Goal: Information Seeking & Learning: Compare options

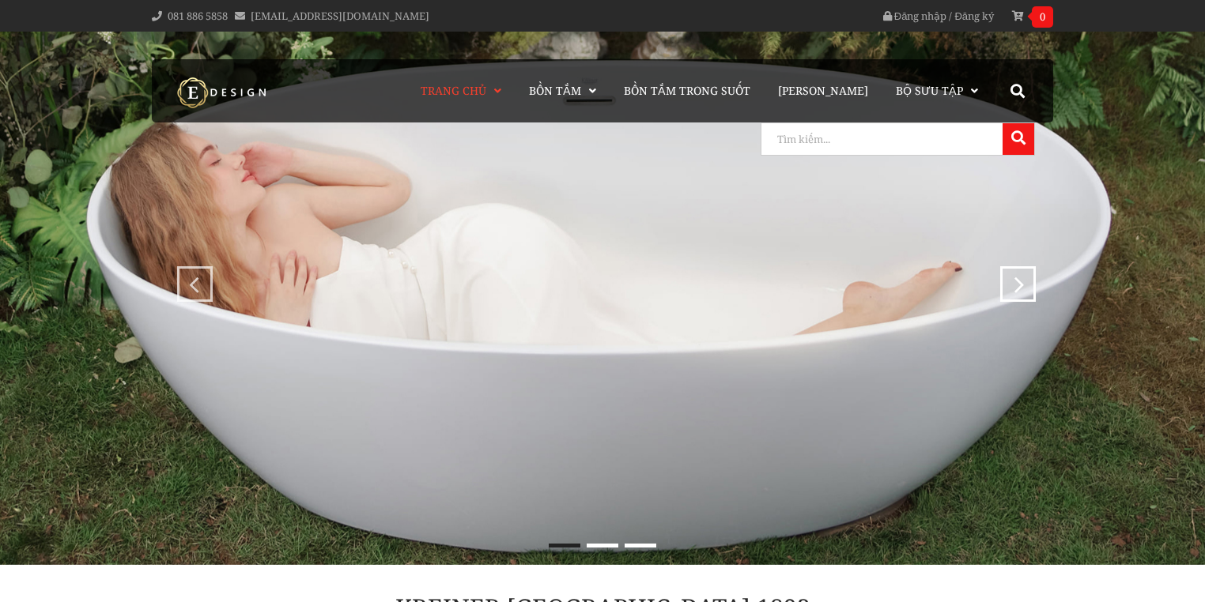
click at [973, 135] on input "search" at bounding box center [879, 139] width 237 height 32
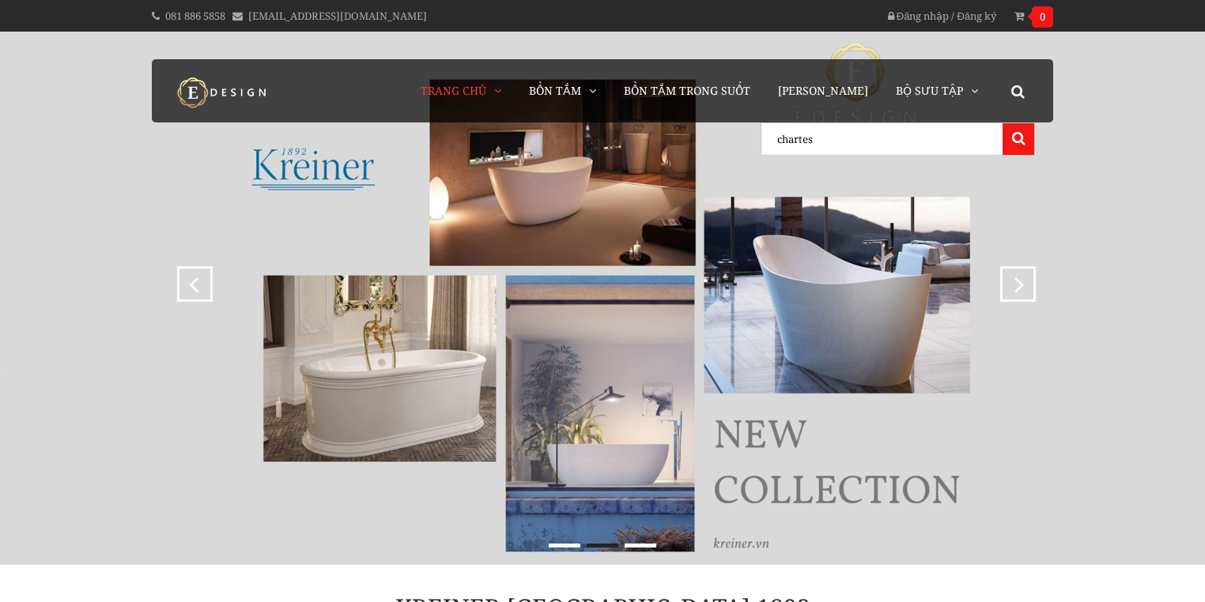
type input "chartes"
click at [1002, 123] on button at bounding box center [1018, 139] width 32 height 32
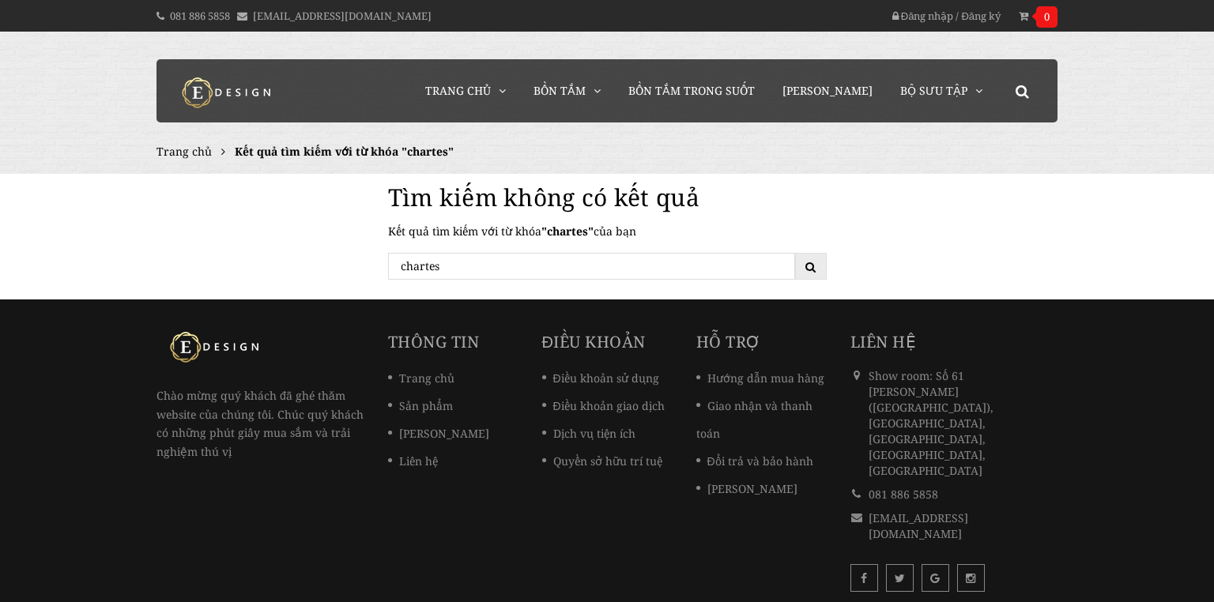
click at [442, 270] on input "chartes" at bounding box center [591, 266] width 407 height 27
click at [424, 266] on input "chartes" at bounding box center [591, 266] width 407 height 27
type input "chates"
click at [795, 253] on button "submit" at bounding box center [811, 266] width 32 height 27
click at [458, 268] on input "chates" at bounding box center [591, 266] width 407 height 27
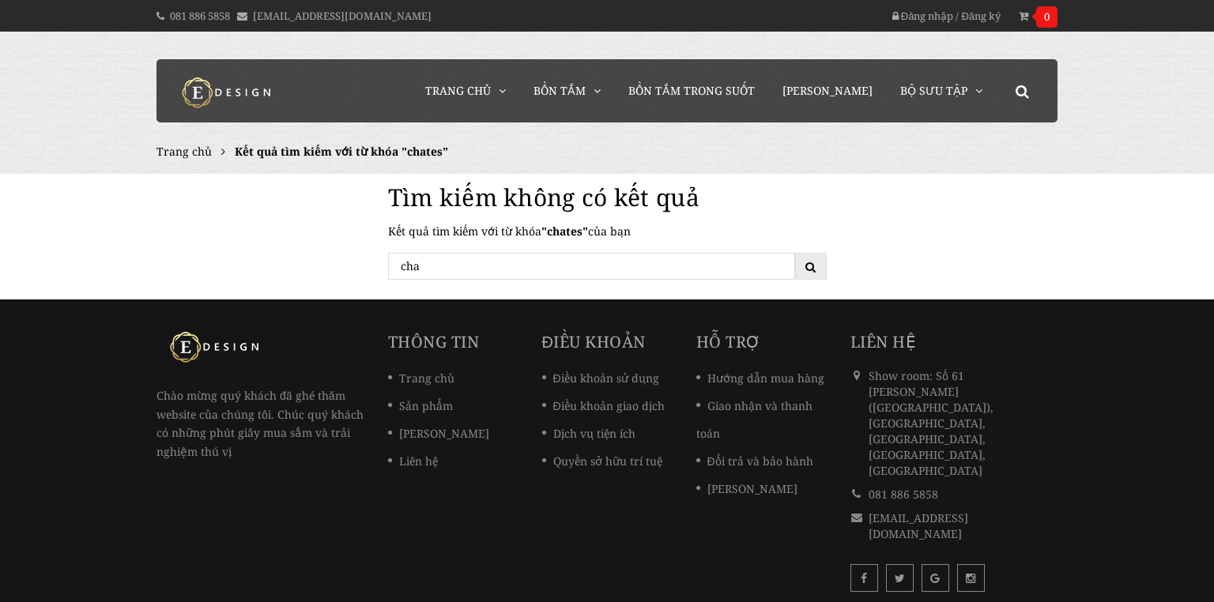
type input "cha"
click at [795, 253] on button "submit" at bounding box center [811, 266] width 32 height 27
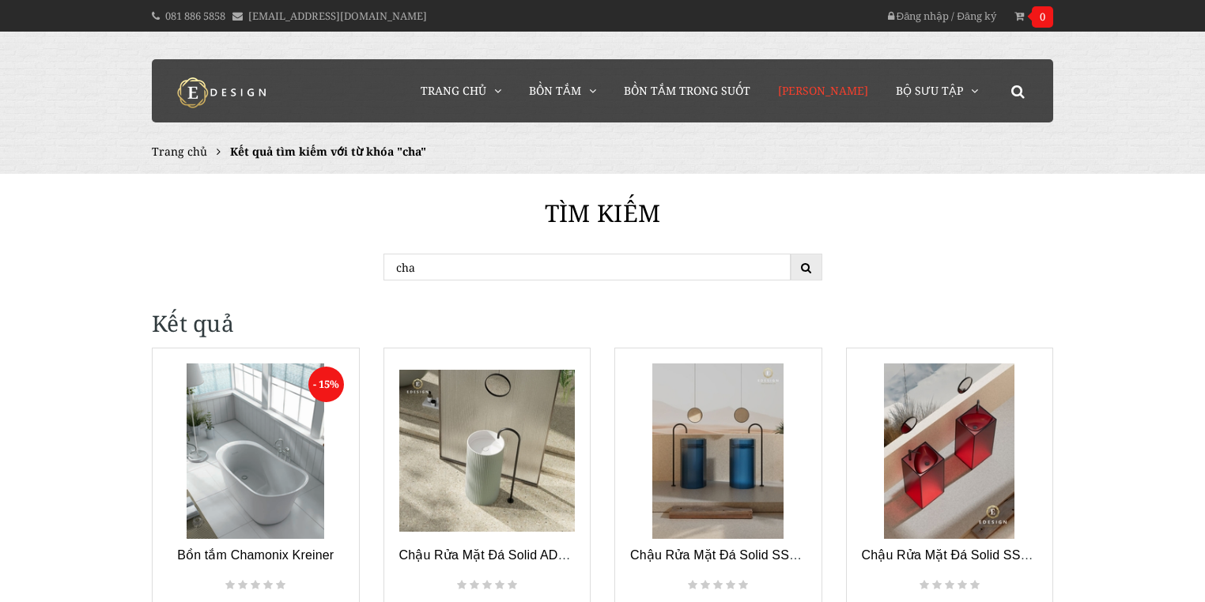
click at [856, 88] on span "[PERSON_NAME]" at bounding box center [823, 90] width 90 height 15
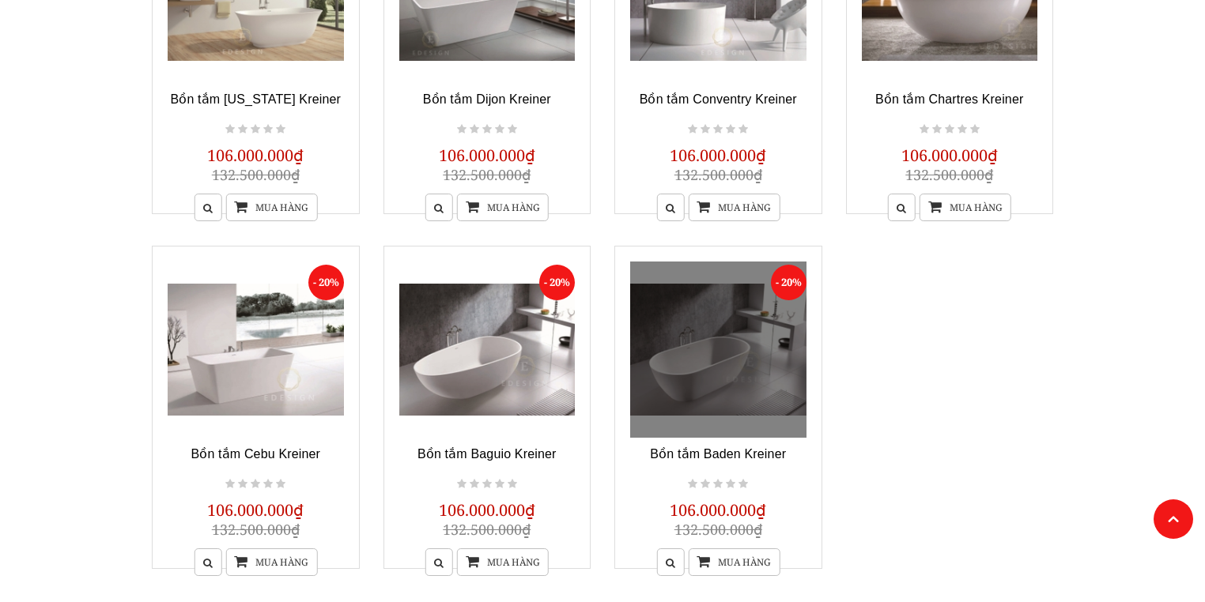
scroll to position [1138, 0]
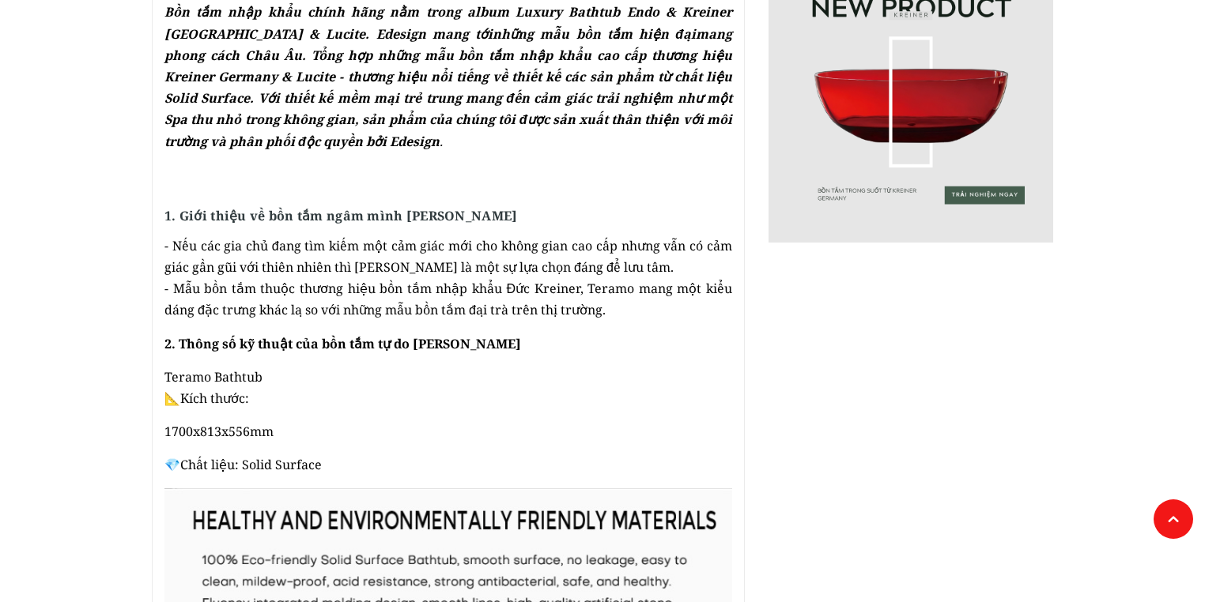
scroll to position [822, 0]
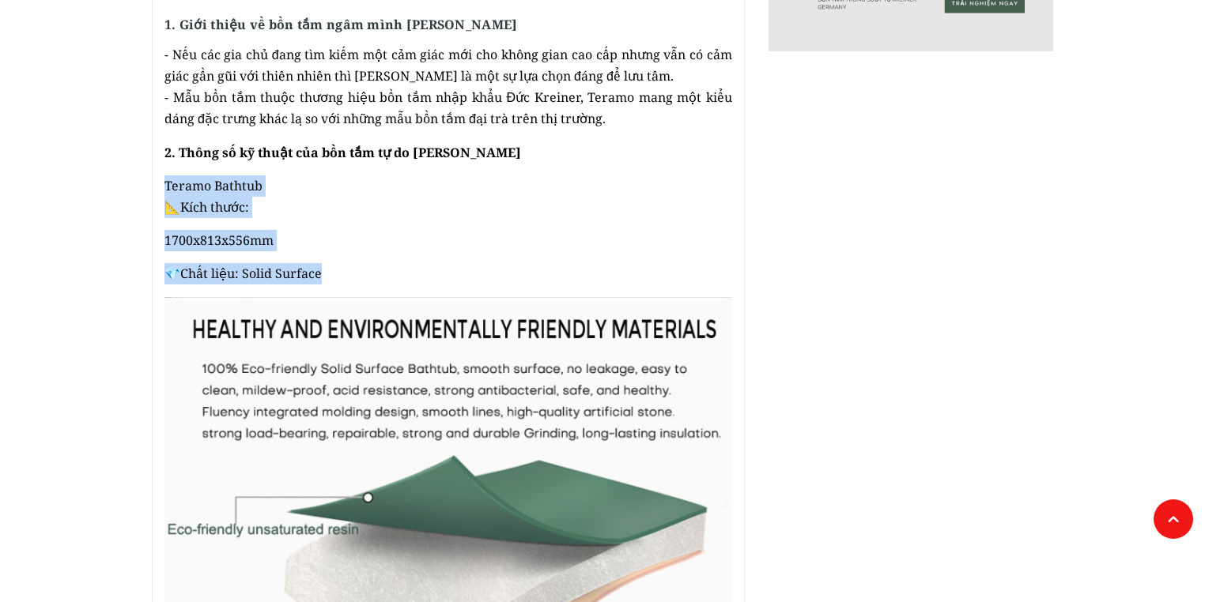
drag, startPoint x: 165, startPoint y: 190, endPoint x: 436, endPoint y: 261, distance: 280.3
copy div "Teramo Bathtub 📐Kích thước: 1700x813x556mm 💎Chất liệu: Solid Surface"
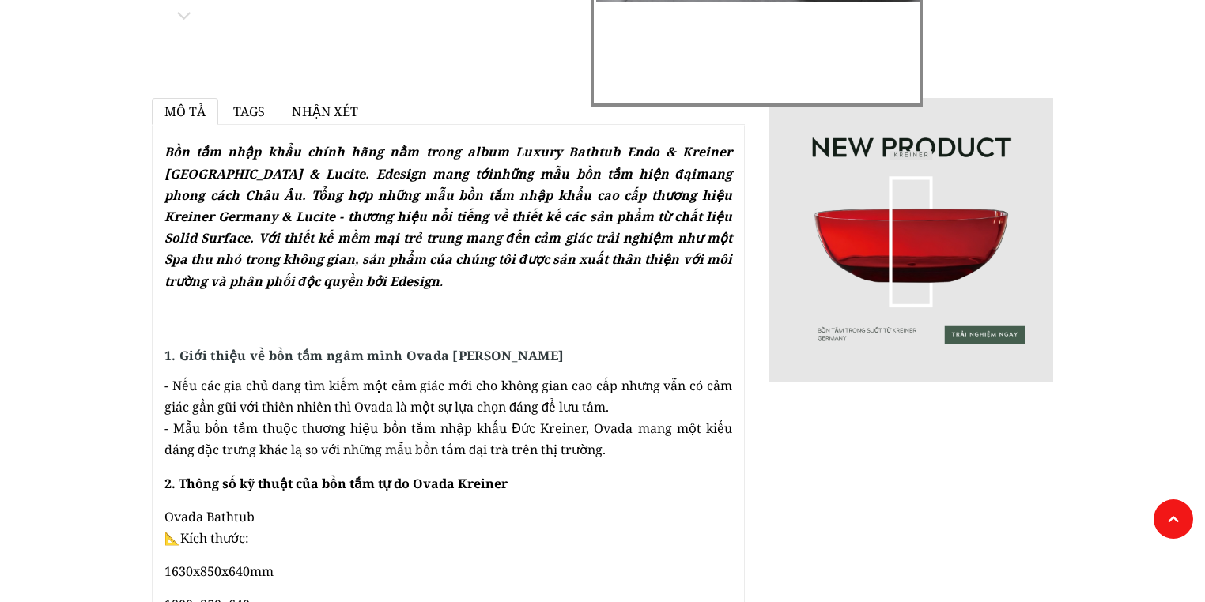
scroll to position [696, 0]
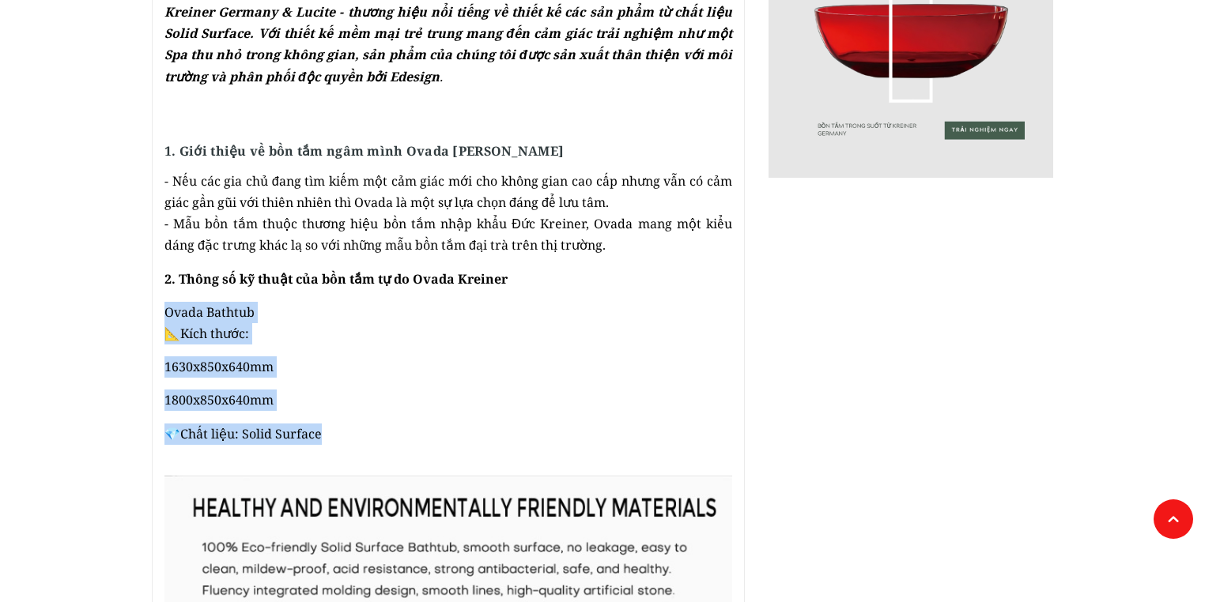
drag, startPoint x: 157, startPoint y: 309, endPoint x: 369, endPoint y: 436, distance: 247.1
copy div "Ovada Bathtub 📐Kích thước: 1630x850x640mm 1800x850x640mm 💎Chất liệu: Solid Surf…"
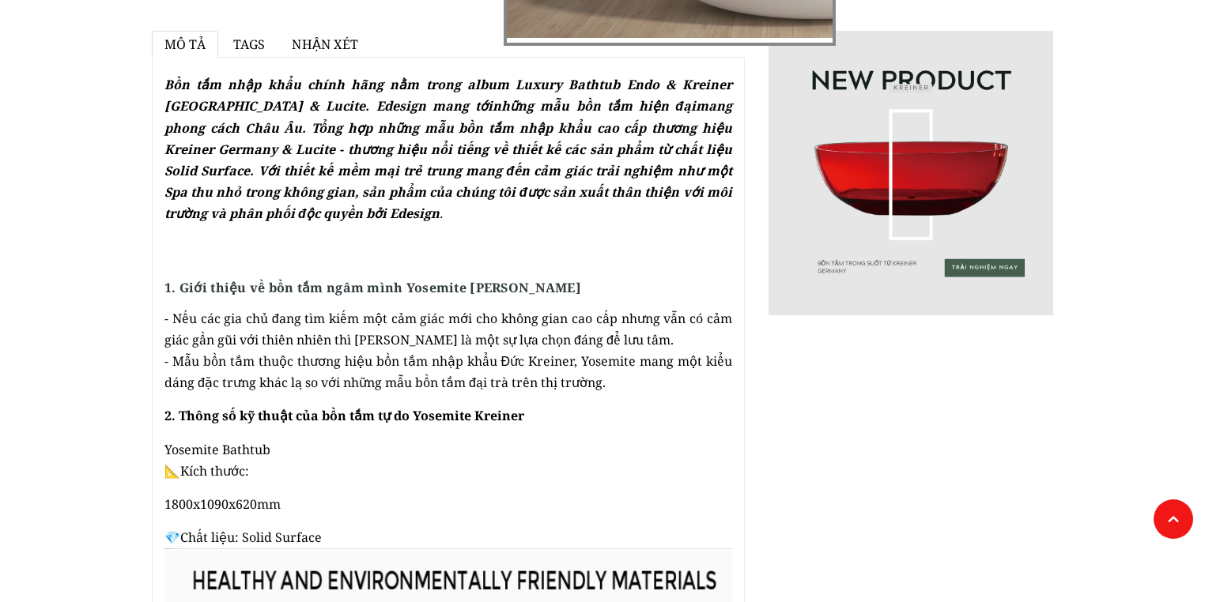
scroll to position [696, 0]
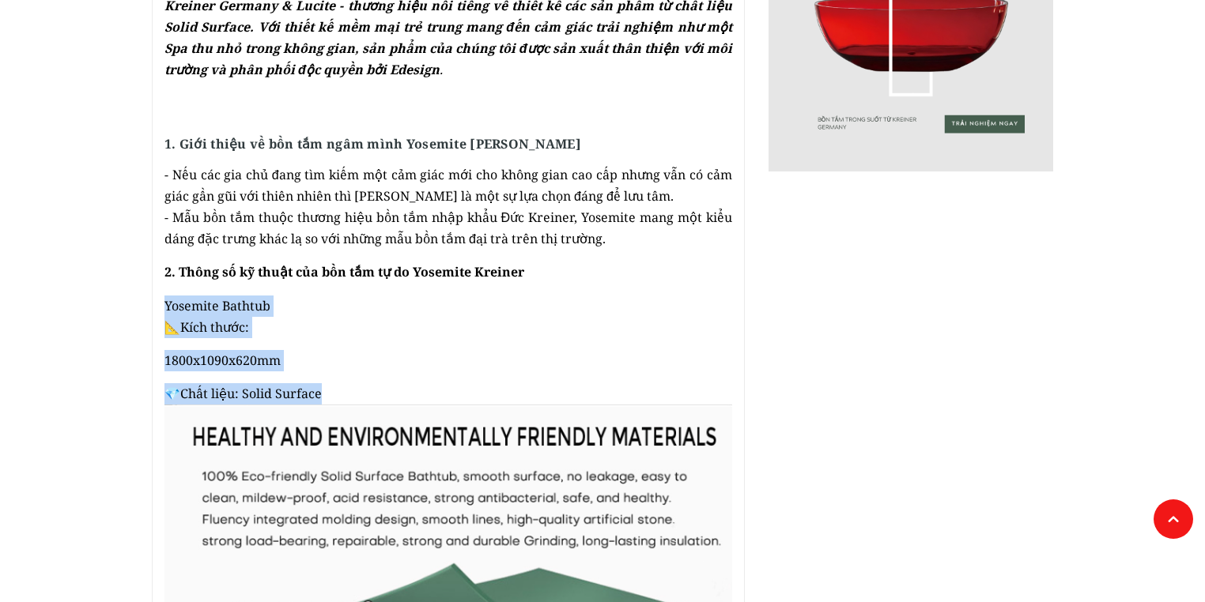
drag, startPoint x: 160, startPoint y: 305, endPoint x: 341, endPoint y: 389, distance: 198.7
copy div "Yosemite Bathtub 📐Kích thước: 1800x1090x620mm 💎Chất liệu: Solid Surface"
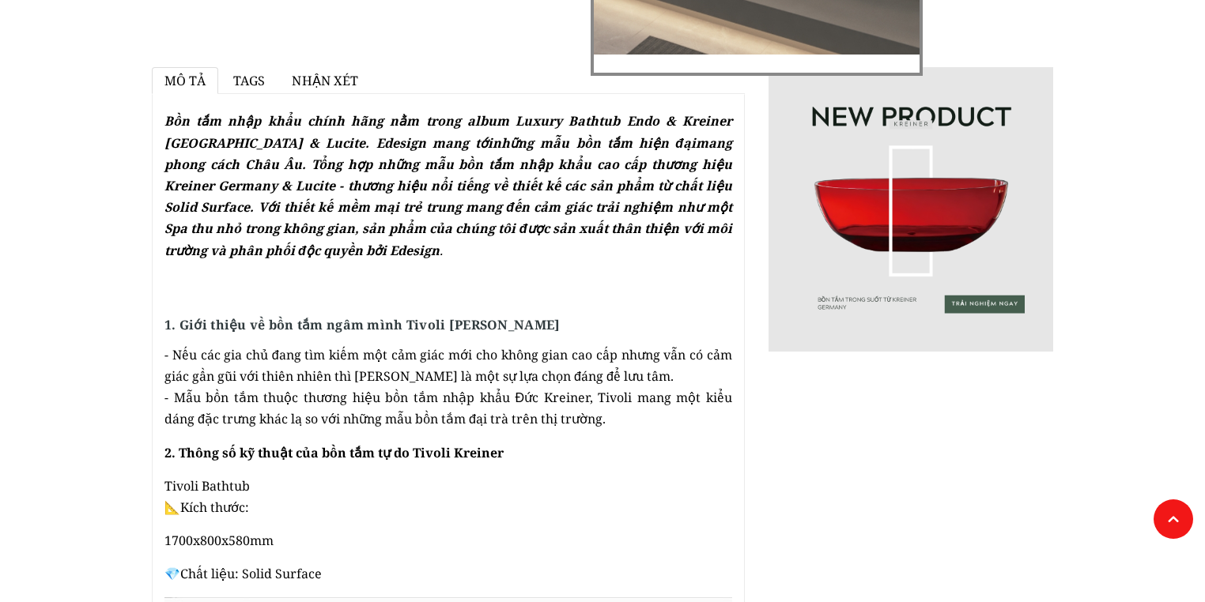
scroll to position [696, 0]
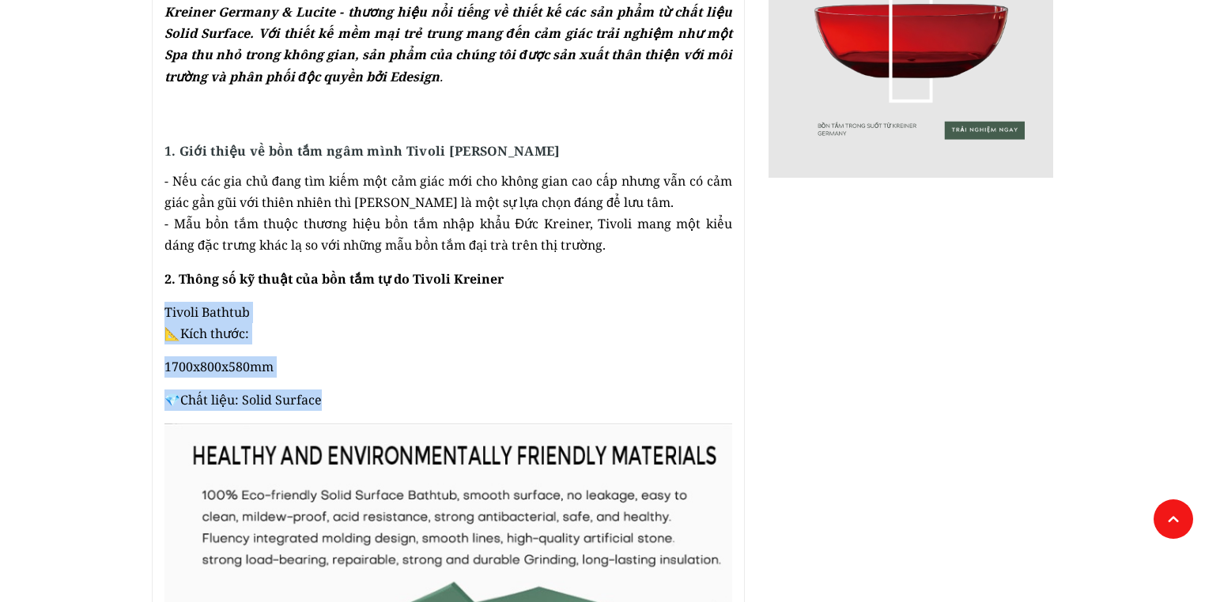
drag, startPoint x: 161, startPoint y: 311, endPoint x: 352, endPoint y: 401, distance: 210.4
copy div "Tivoli Bathtub 📐Kích thước: 1700x800x580mm 💎Chất liệu: Solid Surface"
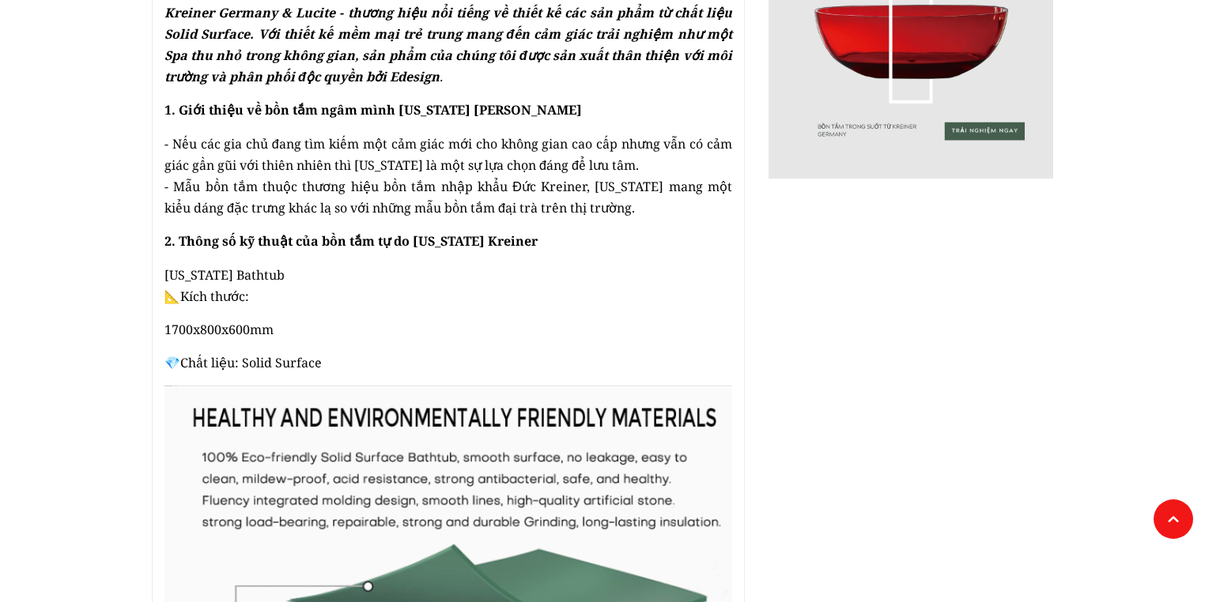
scroll to position [696, 0]
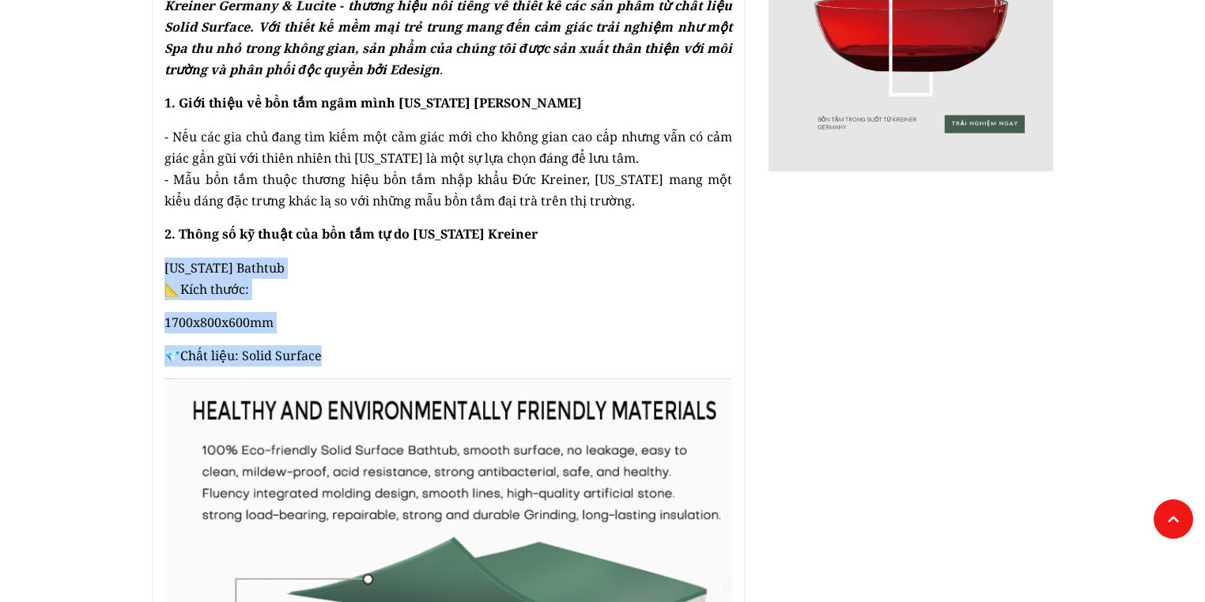
drag, startPoint x: 160, startPoint y: 263, endPoint x: 356, endPoint y: 363, distance: 219.2
copy div "Guam Bathtub 📐Kích thước: 1700x800x600mm 💎Chất liệu: Solid Surface"
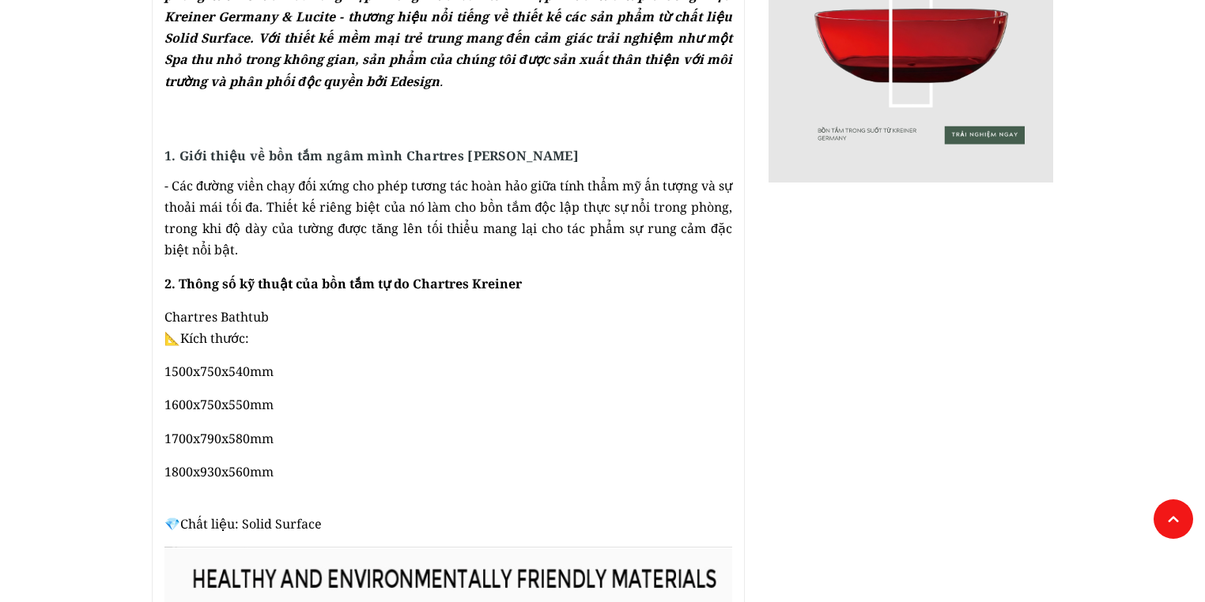
scroll to position [696, 0]
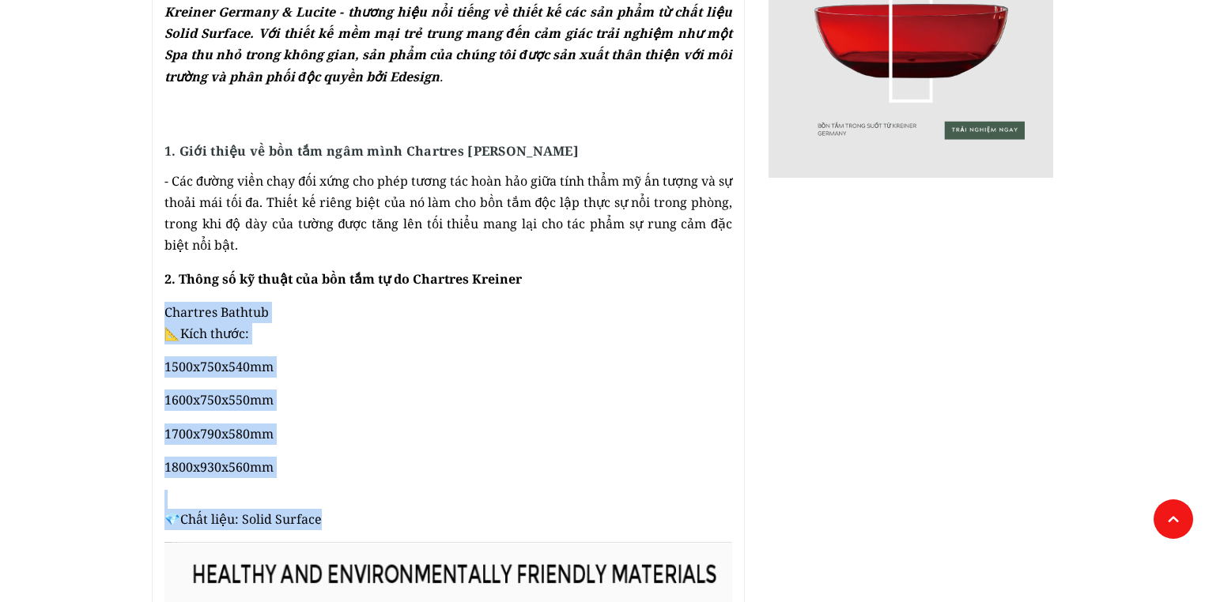
drag, startPoint x: 164, startPoint y: 310, endPoint x: 368, endPoint y: 513, distance: 287.3
copy div "Chartres Bathtub 📐Kích thước: 1500x750x540mm 1600x750x550mm 1700x790x580mm 1800…"
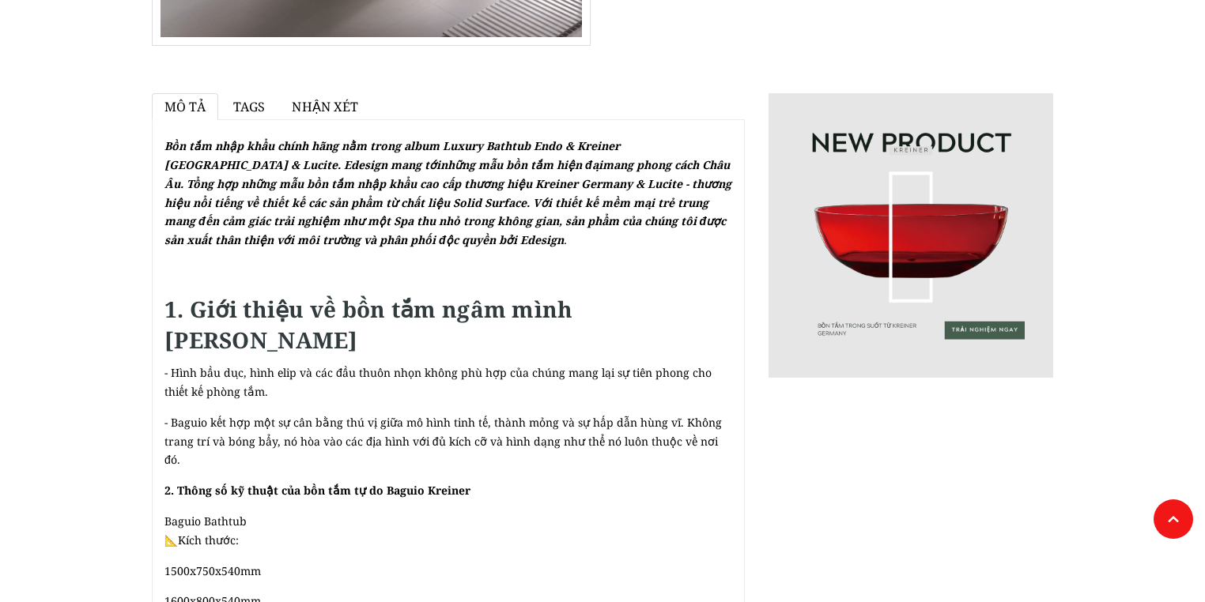
scroll to position [696, 0]
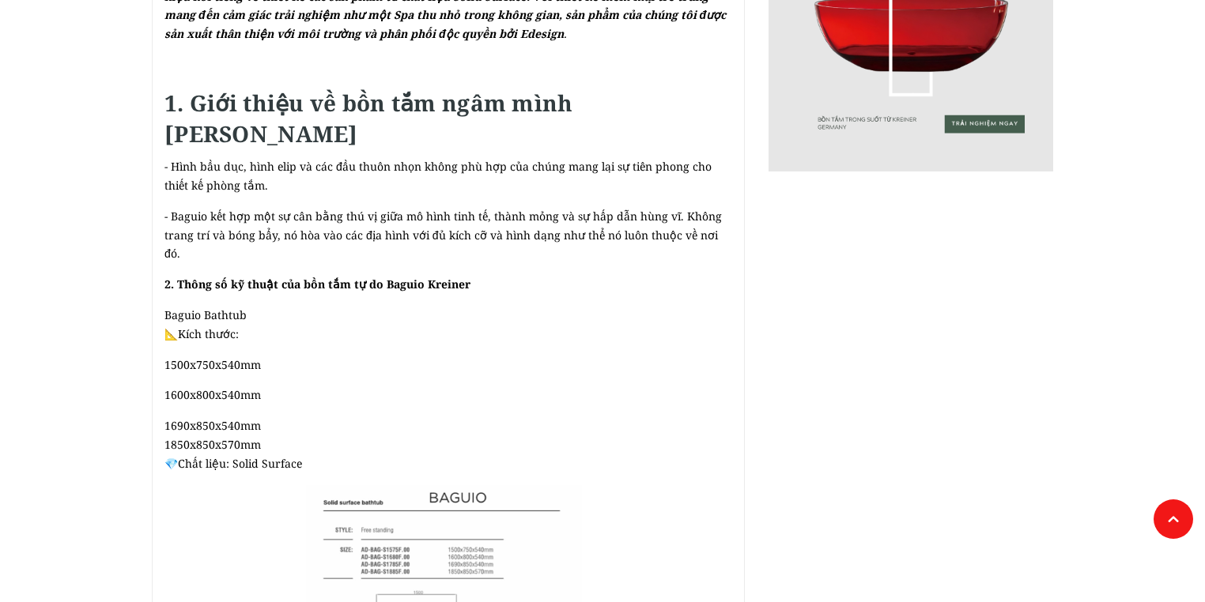
drag, startPoint x: 155, startPoint y: 289, endPoint x: 309, endPoint y: 443, distance: 217.4
click at [307, 446] on div "Bồn tắm nhập khẩu chính hãng nằm trong album Luxury Bathtub Endo & Kreiner [GEO…" at bounding box center [448, 544] width 593 height 1261
copy div "Baguio Bathtub 📐Kích thước: 1500x750x540mm 1600x800x540mm 1690x850x540mm 1850x8…"
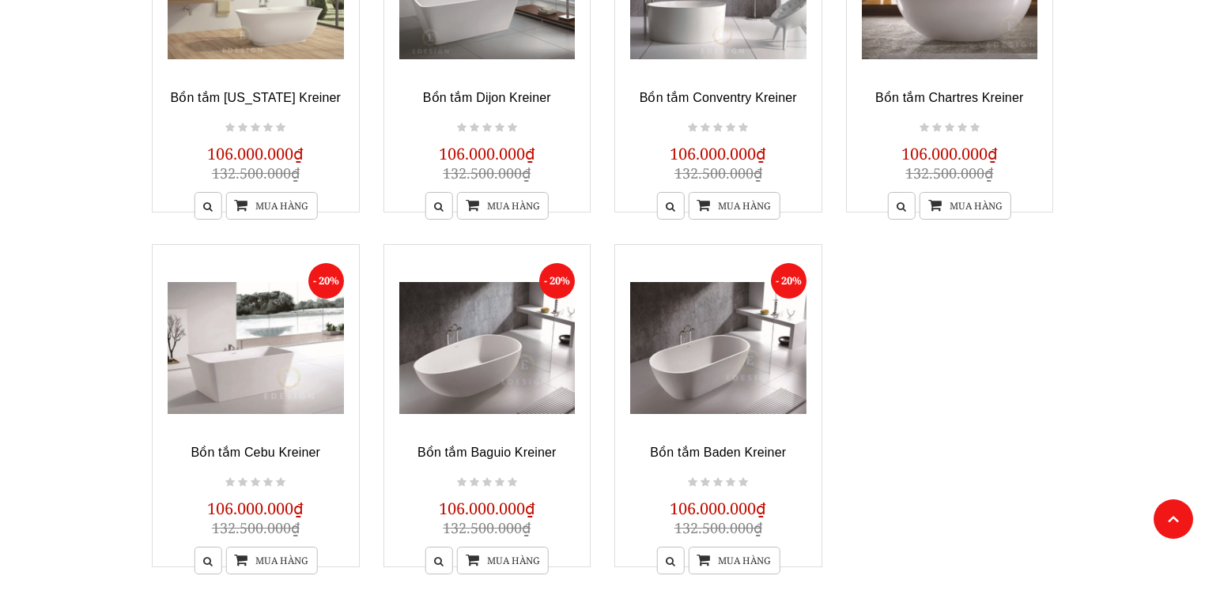
scroll to position [1149, 0]
